Goal: Task Accomplishment & Management: Manage account settings

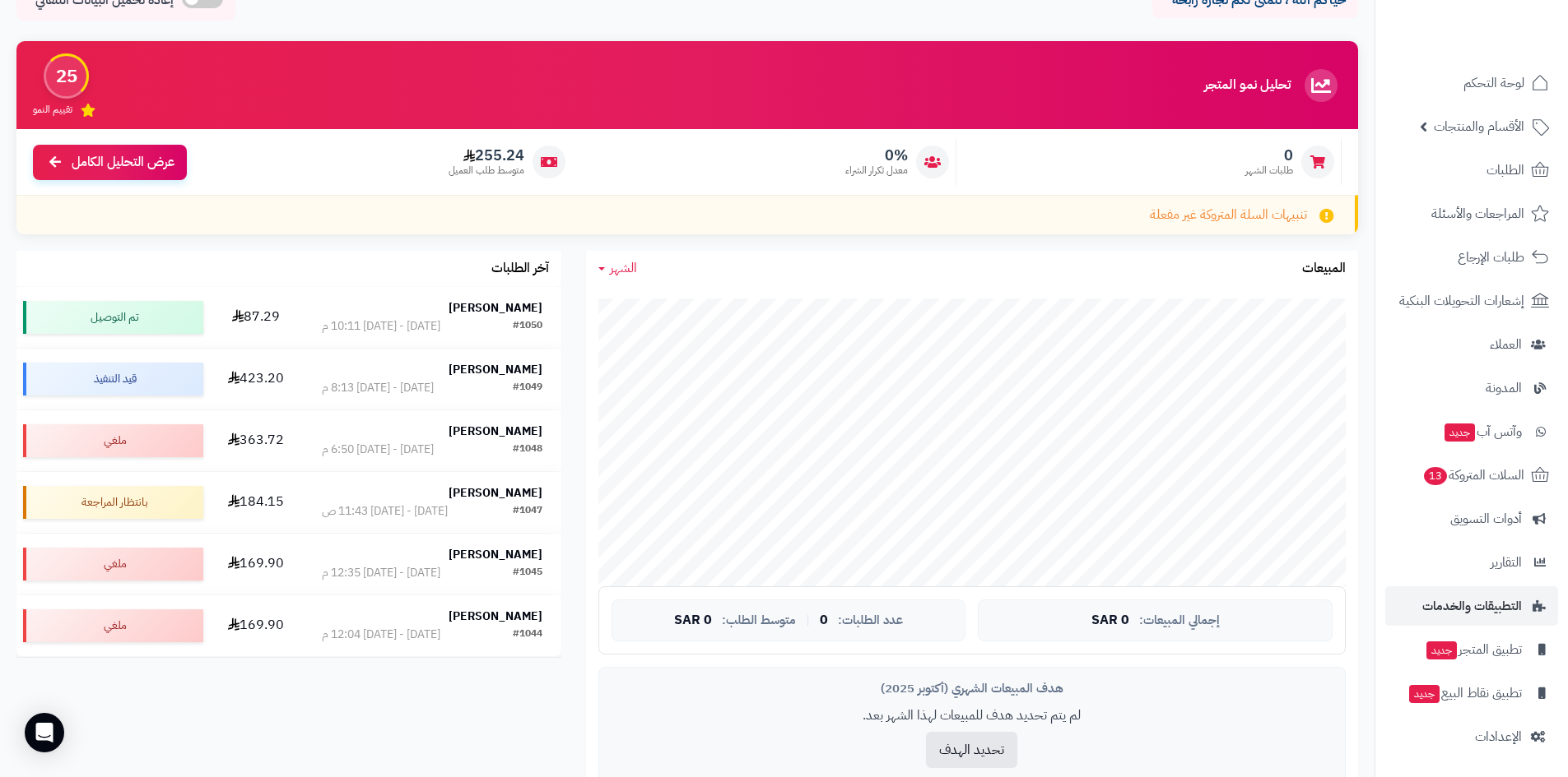
scroll to position [329, 0]
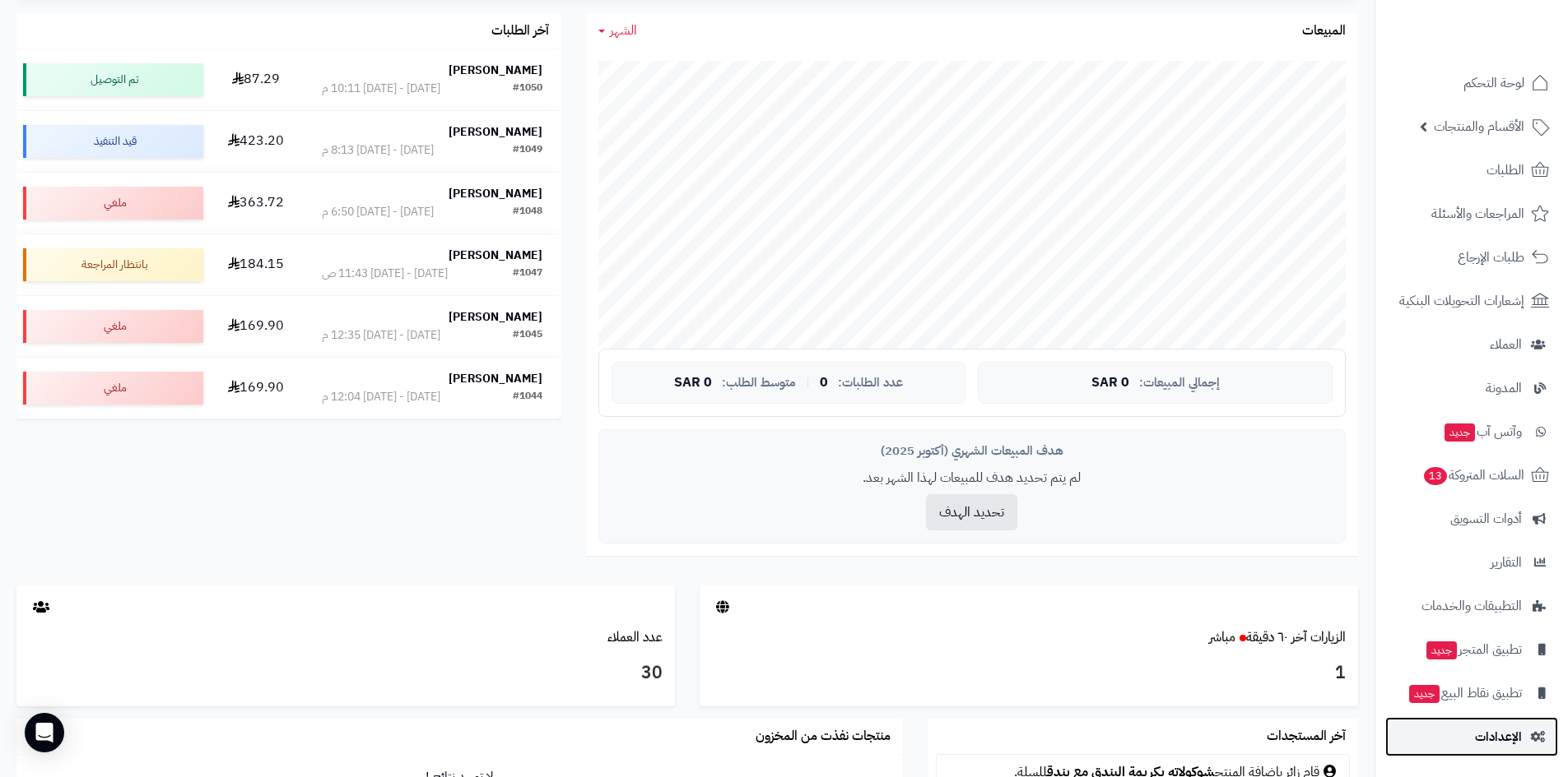
click at [1517, 732] on span "الإعدادات" at bounding box center [1498, 737] width 47 height 23
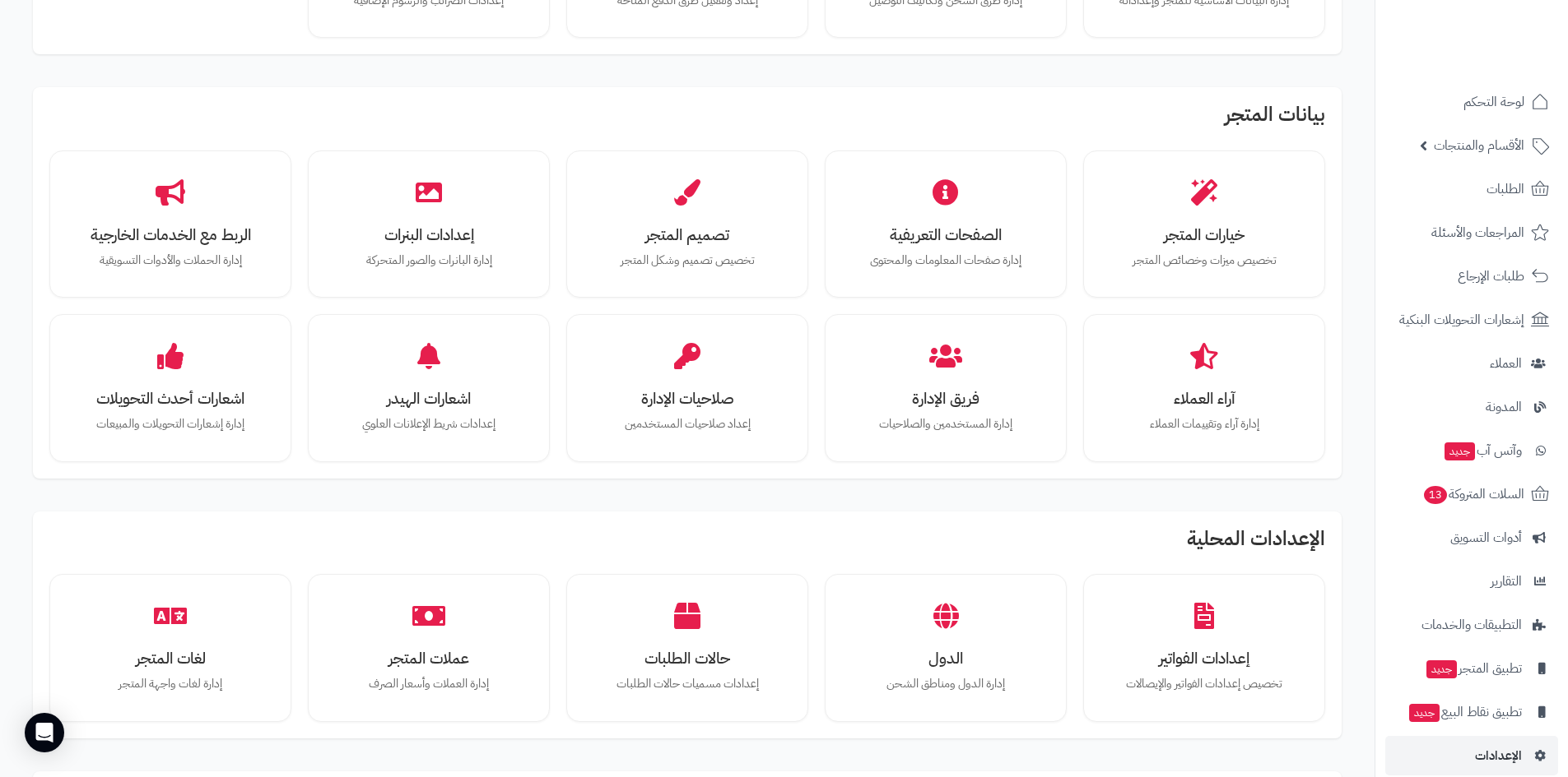
scroll to position [247, 0]
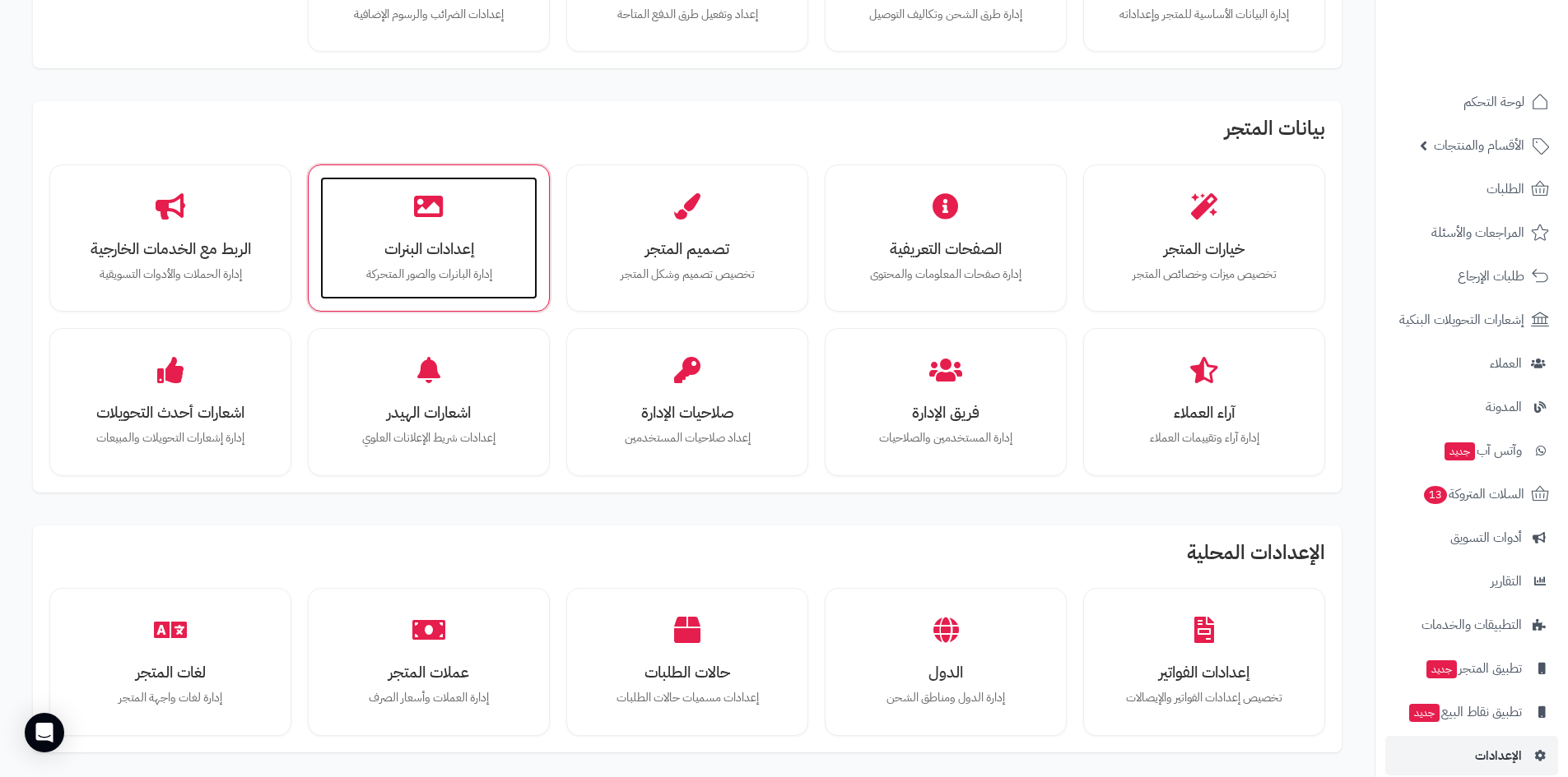
click at [443, 229] on div "إعدادات البنرات إدارة البانرات والصور المتحركة" at bounding box center [429, 239] width 217 height 123
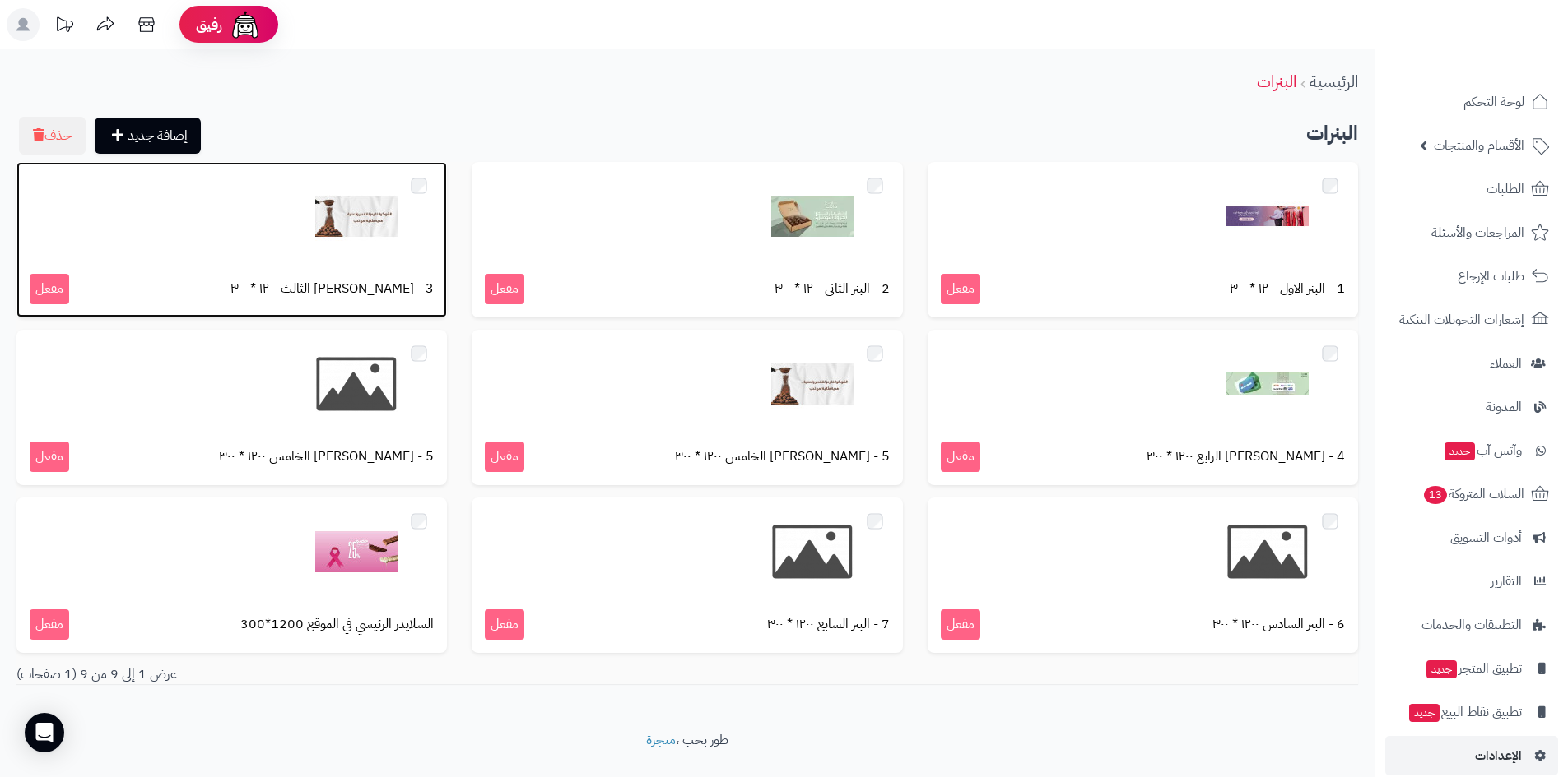
click at [379, 235] on img at bounding box center [356, 216] width 83 height 83
